Goal: Task Accomplishment & Management: Manage account settings

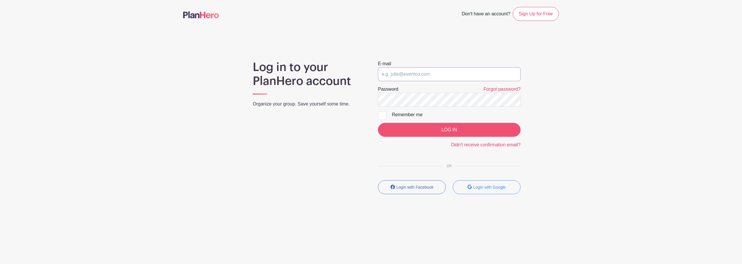
type input "[EMAIL_ADDRESS][DOMAIN_NAME]"
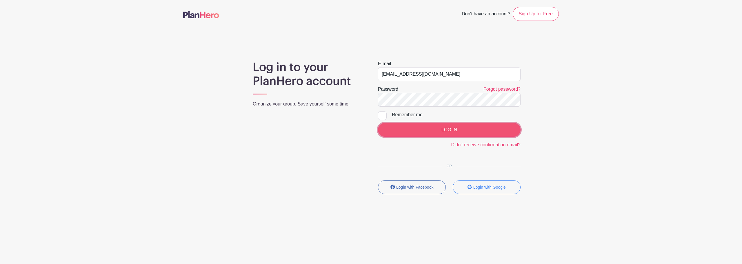
click at [434, 133] on input "LOG IN" at bounding box center [449, 130] width 143 height 14
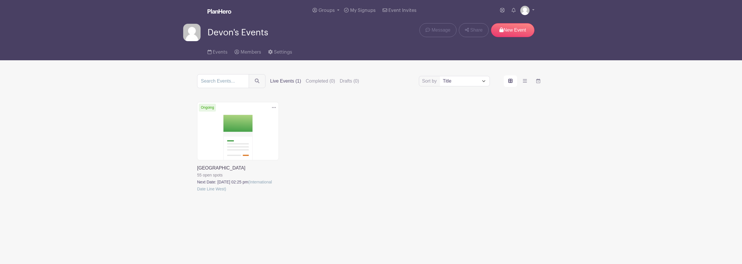
click at [197, 192] on link at bounding box center [197, 192] width 0 height 0
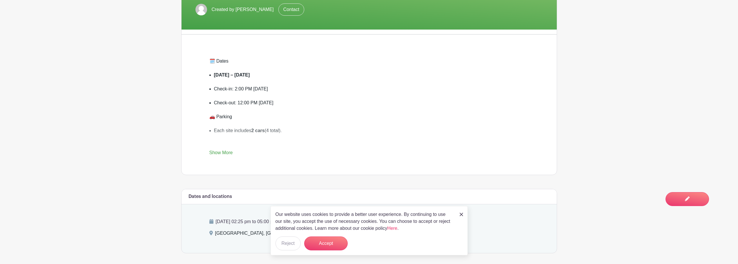
scroll to position [174, 0]
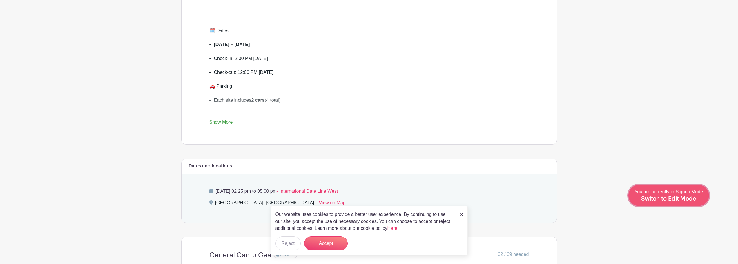
click at [689, 198] on span "Switch to Edit Mode" at bounding box center [668, 199] width 55 height 6
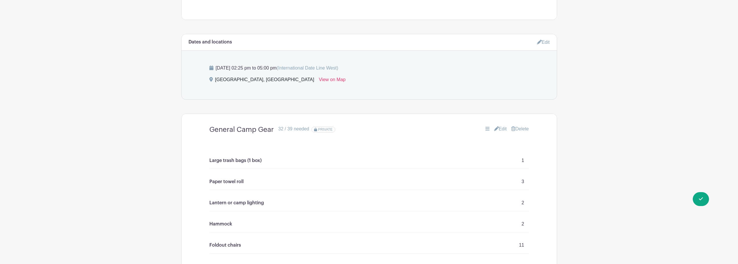
scroll to position [406, 0]
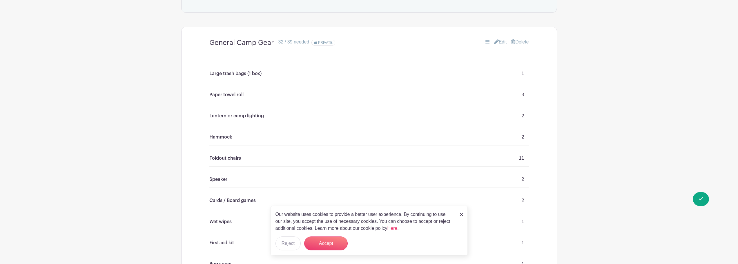
click at [500, 42] on link "Edit" at bounding box center [500, 42] width 13 height 7
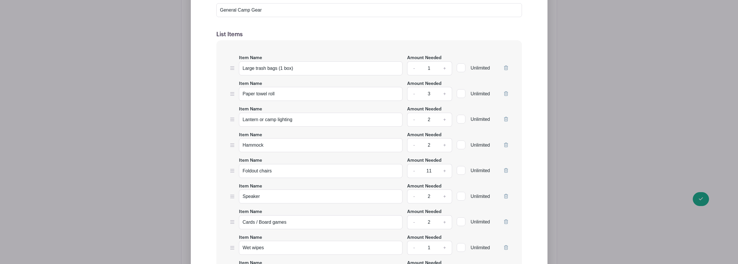
scroll to position [551, 0]
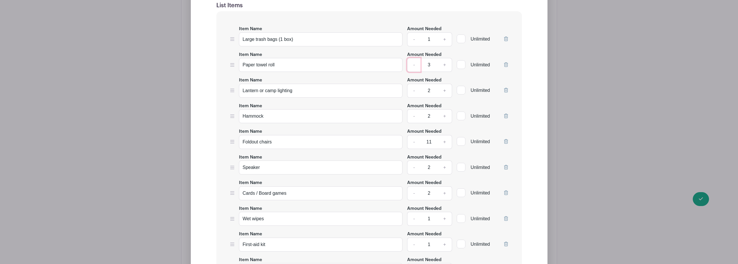
click at [411, 65] on link "-" at bounding box center [413, 65] width 13 height 14
type input "2"
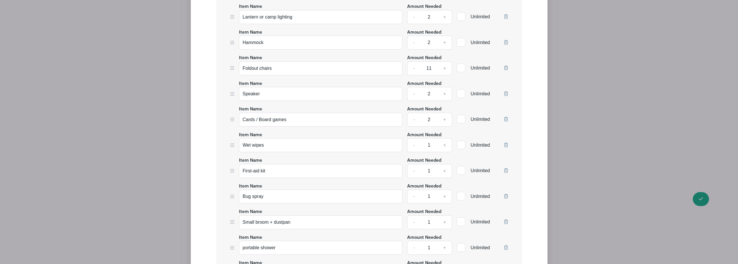
scroll to position [638, 0]
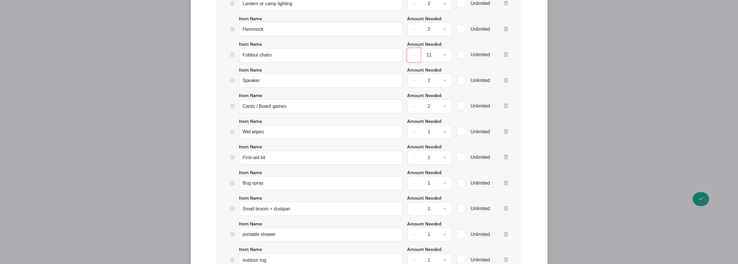
click at [415, 54] on link "-" at bounding box center [413, 55] width 13 height 14
click at [414, 57] on link "-" at bounding box center [413, 55] width 13 height 14
type input "8"
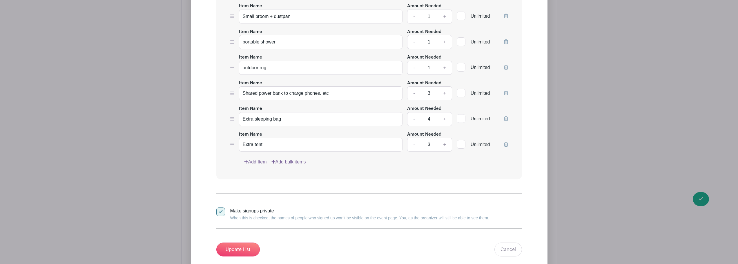
scroll to position [840, 0]
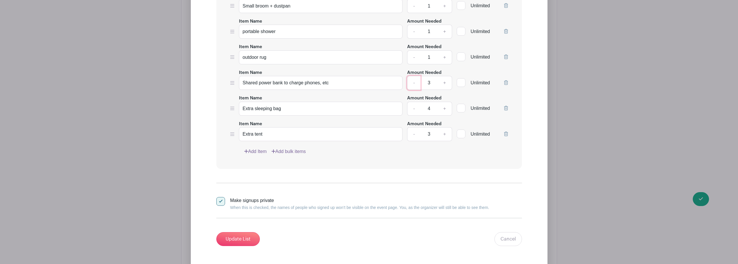
click at [415, 84] on link "-" at bounding box center [413, 83] width 13 height 14
type input "2"
click at [414, 110] on link "-" at bounding box center [413, 109] width 13 height 14
type input "3"
click at [413, 136] on link "-" at bounding box center [413, 134] width 13 height 14
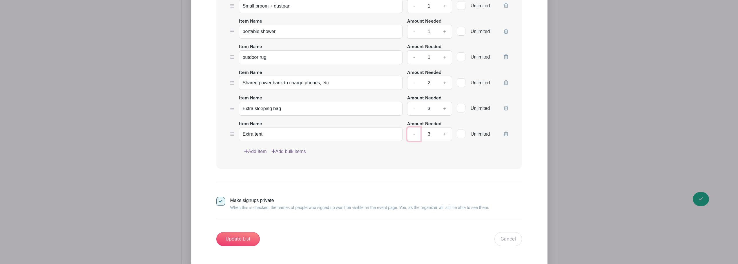
type input "2"
click at [243, 238] on input "Update List" at bounding box center [237, 239] width 43 height 14
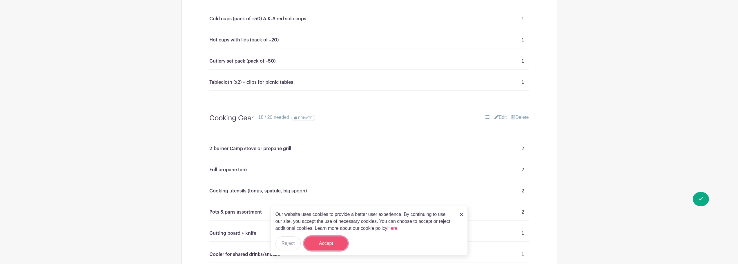
click at [331, 243] on button "Accept" at bounding box center [325, 243] width 43 height 14
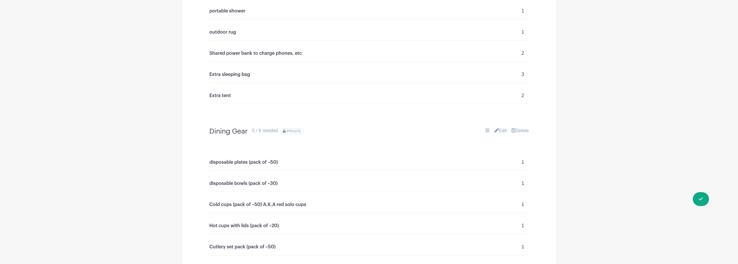
scroll to position [742, 0]
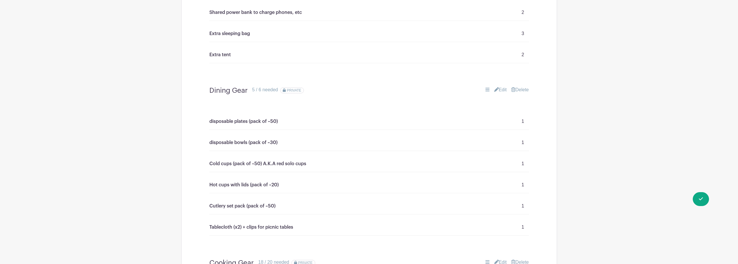
click at [499, 90] on link "Edit" at bounding box center [500, 89] width 13 height 7
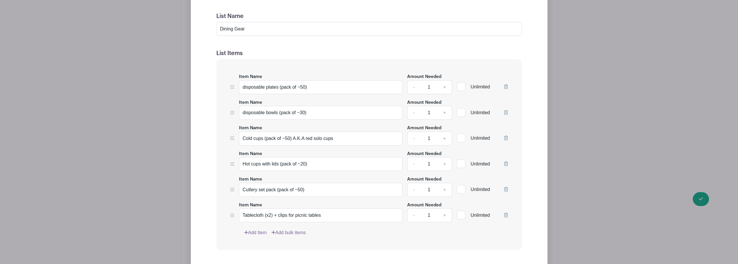
scroll to position [916, 0]
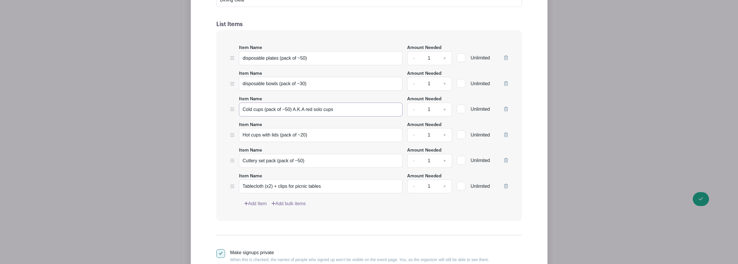
click at [289, 108] on input "Cold cups (pack of ~50) A.K.A red solo cups" at bounding box center [321, 110] width 164 height 14
type input "Cold cups (pack of ~30) A.K.A red solo cups"
click at [305, 135] on input "Hot cups with lids (pack of ~20)" at bounding box center [321, 135] width 164 height 14
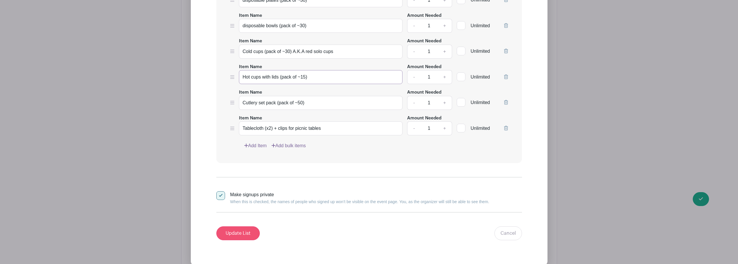
type input "Hot cups with lids (pack of ~15)"
click at [247, 232] on input "Update List" at bounding box center [237, 233] width 43 height 14
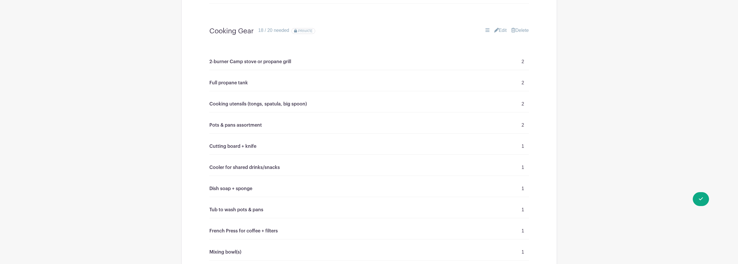
click at [503, 32] on link "Edit" at bounding box center [500, 30] width 13 height 7
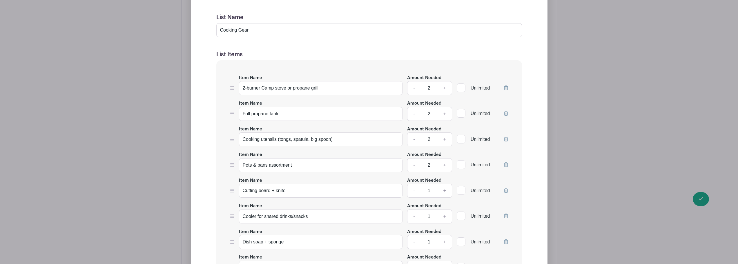
scroll to position [1061, 0]
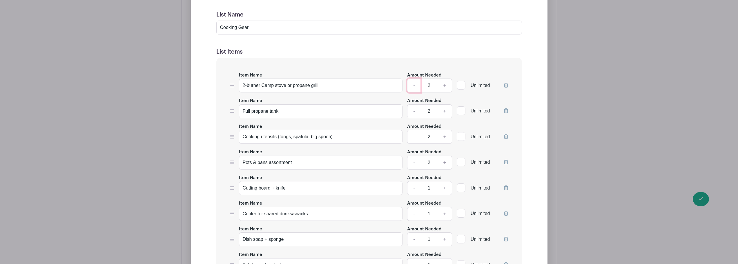
click at [413, 87] on link "-" at bounding box center [413, 86] width 13 height 14
type input "1"
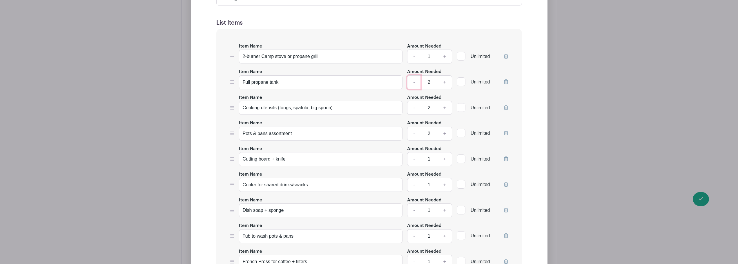
click at [412, 84] on link "-" at bounding box center [413, 82] width 13 height 14
type input "1"
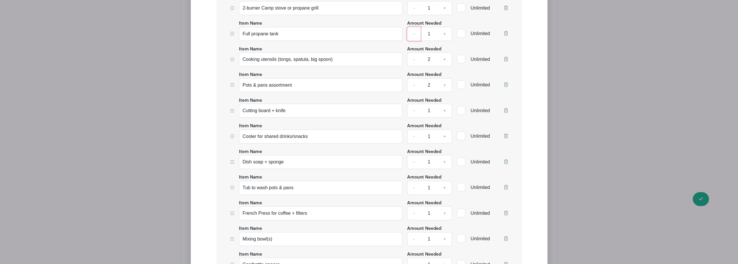
scroll to position [1148, 0]
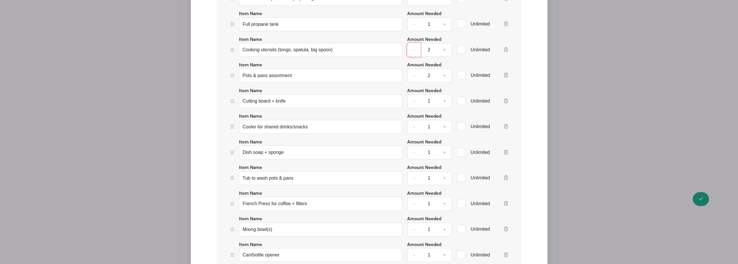
click at [413, 51] on link "-" at bounding box center [413, 50] width 13 height 14
type input "1"
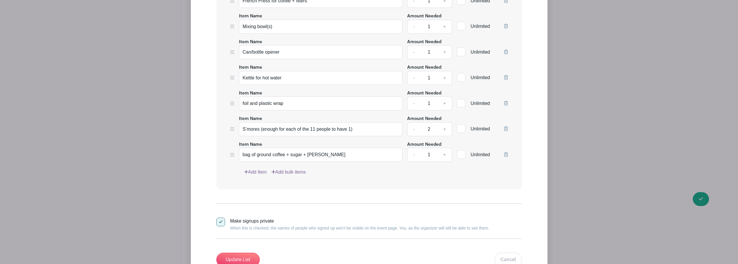
scroll to position [1379, 0]
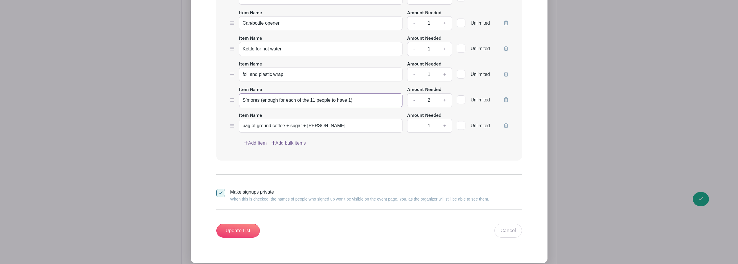
click at [314, 100] on input "S’mores (enough for each of the 11 people to have 1)" at bounding box center [321, 100] width 164 height 14
type input "S’mores (enough for each of the 8 people to have 1)"
click at [235, 231] on input "Update List" at bounding box center [237, 231] width 43 height 14
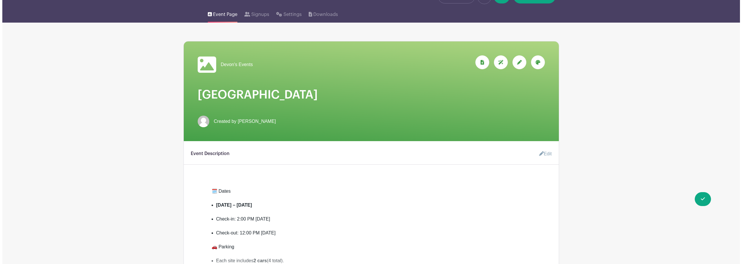
scroll to position [0, 0]
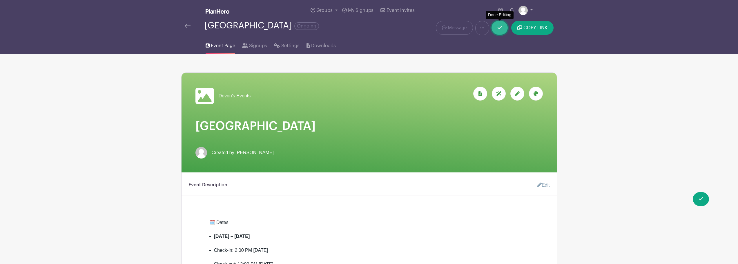
click at [494, 28] on link at bounding box center [499, 28] width 16 height 14
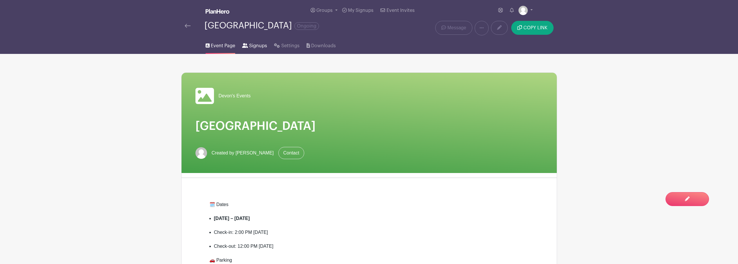
click at [247, 46] on icon at bounding box center [245, 45] width 6 height 5
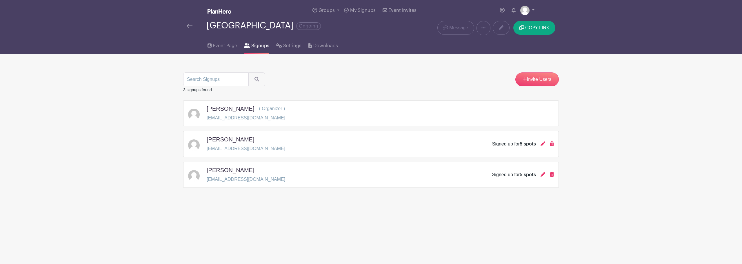
click at [223, 139] on h5 "[PERSON_NAME]" at bounding box center [231, 139] width 48 height 7
click at [194, 147] on img at bounding box center [194, 145] width 12 height 12
click at [243, 173] on h5 "[PERSON_NAME]" at bounding box center [231, 170] width 48 height 7
click at [542, 143] on icon at bounding box center [542, 143] width 5 height 5
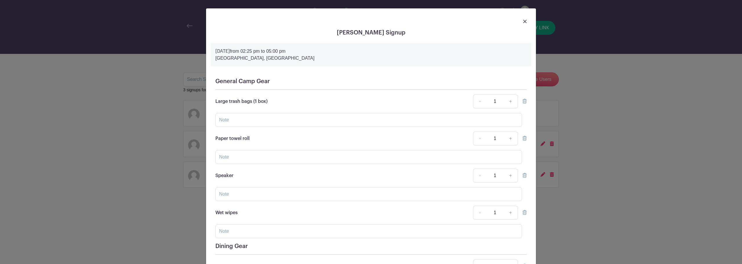
click at [524, 21] on img at bounding box center [524, 21] width 3 height 3
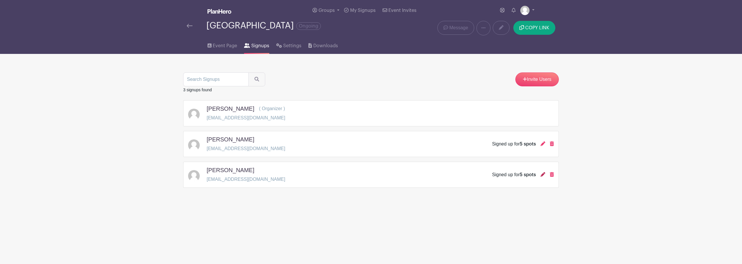
click at [541, 174] on icon at bounding box center [542, 174] width 5 height 5
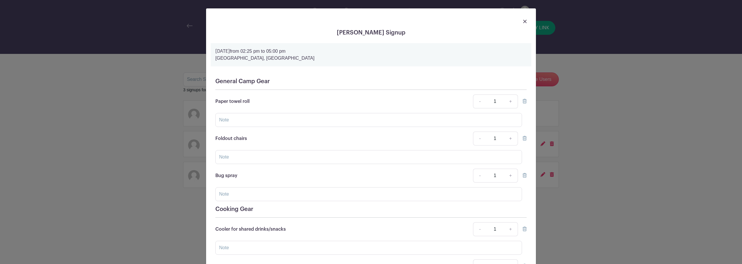
click at [523, 20] on img at bounding box center [524, 21] width 3 height 3
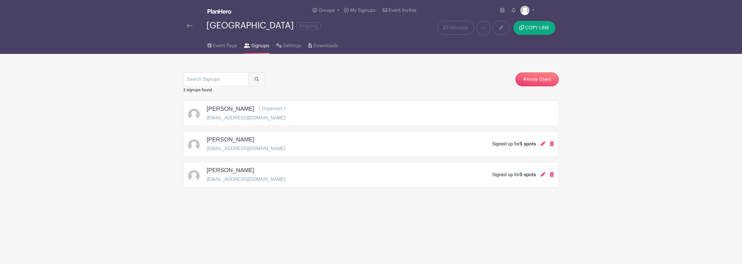
click at [404, 79] on div "Invite Users" at bounding box center [371, 79] width 376 height 14
click at [499, 112] on div "[PERSON_NAME] ( Organizer ) [EMAIL_ADDRESS][DOMAIN_NAME]" at bounding box center [371, 113] width 366 height 16
click at [335, 11] on span "Groups" at bounding box center [326, 10] width 16 height 5
click at [617, 89] on main "Groups All Groups Devon's Events My Signups Event Invites My account Logout [GE…" at bounding box center [371, 112] width 742 height 224
